Goal: Task Accomplishment & Management: Complete application form

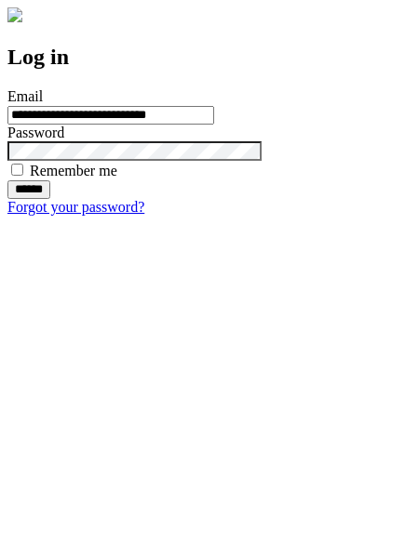
type input "**********"
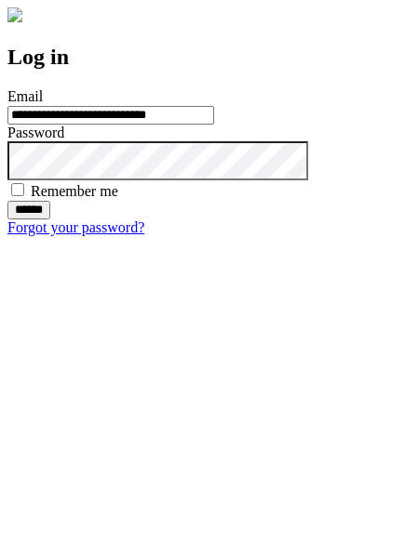
click at [50, 219] on input "******" at bounding box center [28, 210] width 43 height 19
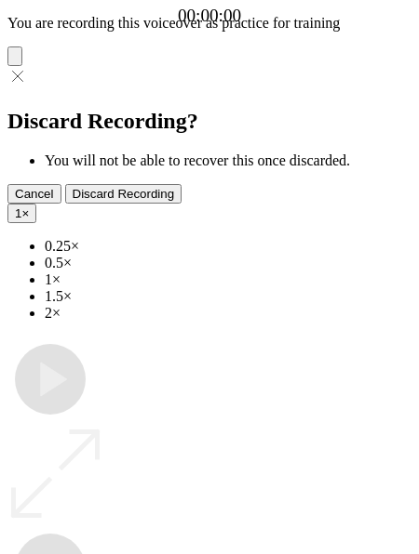
type input "**********"
